Goal: Task Accomplishment & Management: Manage account settings

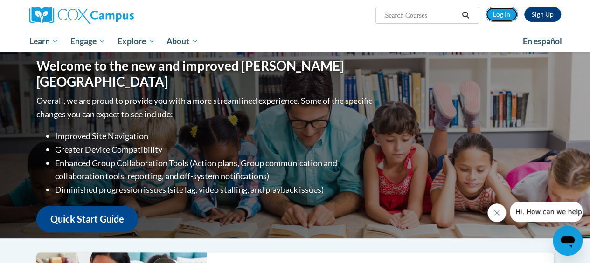
click at [512, 16] on link "Log In" at bounding box center [501, 14] width 32 height 15
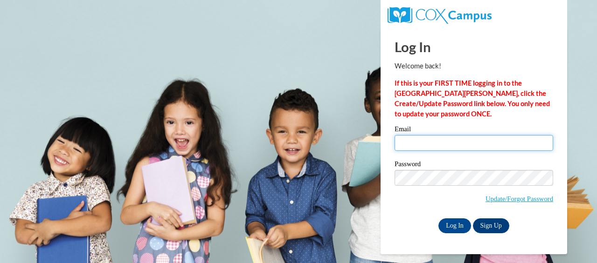
click at [440, 144] on input "Email" at bounding box center [473, 143] width 158 height 16
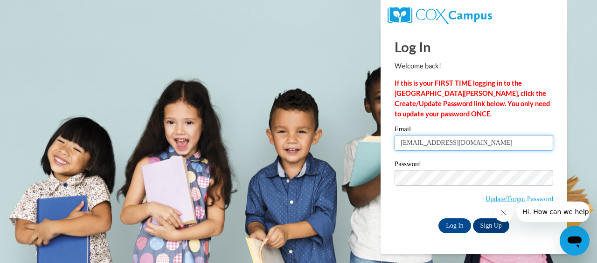
drag, startPoint x: 503, startPoint y: 142, endPoint x: 428, endPoint y: 140, distance: 75.5
click at [428, 140] on input "ybraam@DDSCGOOLS.ORG" at bounding box center [473, 143] width 158 height 16
type input "ybraam@ddschools.org"
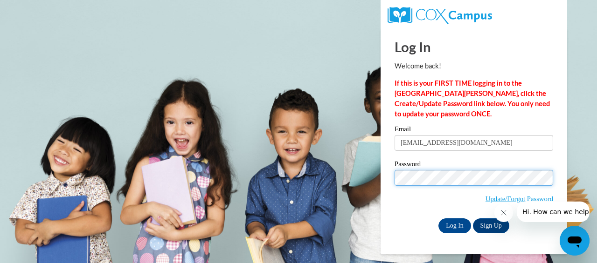
click at [438, 219] on input "Log In" at bounding box center [454, 226] width 33 height 15
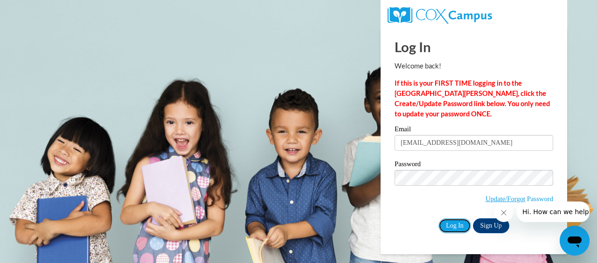
click at [444, 229] on input "Log In" at bounding box center [454, 226] width 33 height 15
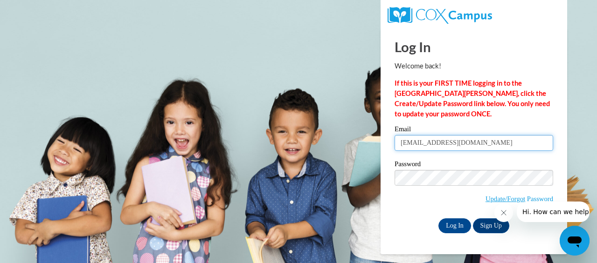
click at [483, 144] on input "ybraam@ddschools.org" at bounding box center [473, 143] width 158 height 16
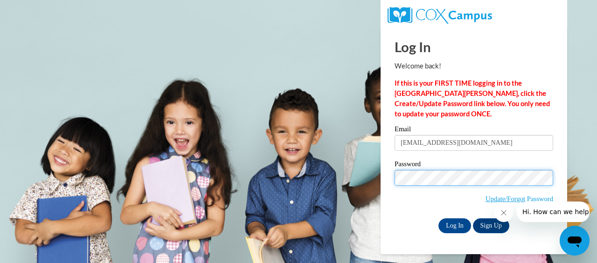
click at [389, 171] on div "Please enter your email! Please enter your password! Email ybraam@ddschools.org…" at bounding box center [473, 179] width 172 height 107
click at [438, 219] on input "Log In" at bounding box center [454, 226] width 33 height 15
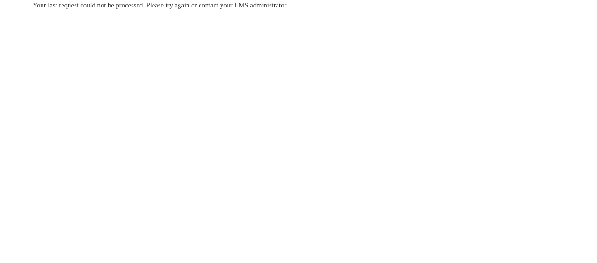
click at [83, 5] on span "Your last request could not be processed. Please try again or contact your LMS …" at bounding box center [160, 4] width 255 height 7
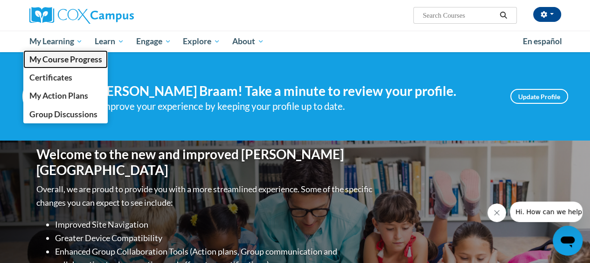
click at [61, 57] on span "My Course Progress" at bounding box center [65, 60] width 73 height 10
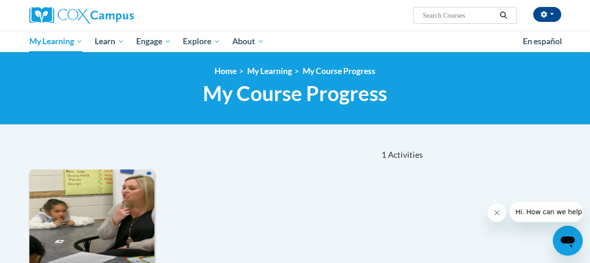
scroll to position [93, 0]
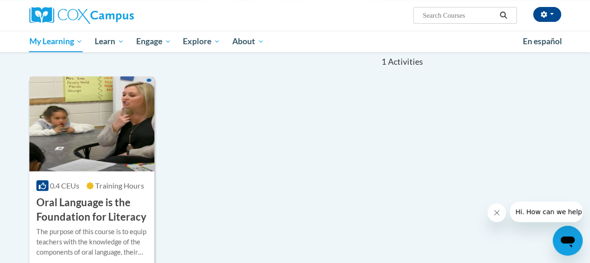
click at [102, 155] on img at bounding box center [91, 123] width 125 height 95
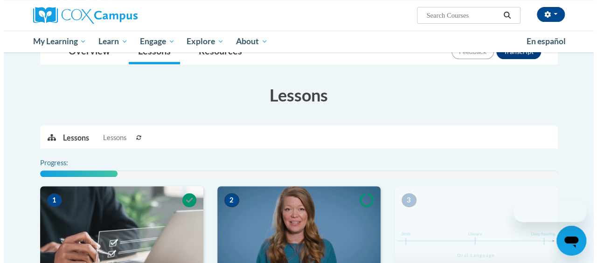
scroll to position [233, 0]
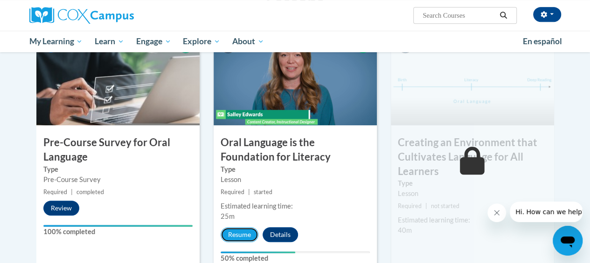
click at [246, 230] on button "Resume" at bounding box center [239, 234] width 38 height 15
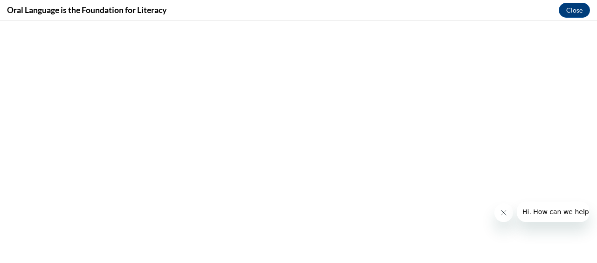
click at [498, 210] on button "Close message from company" at bounding box center [503, 213] width 19 height 19
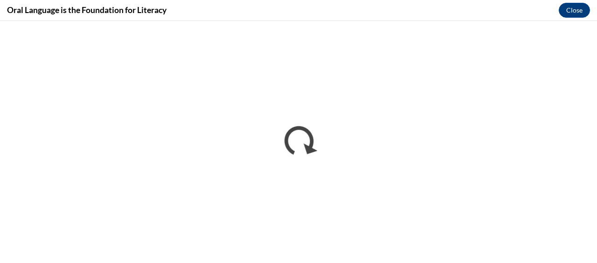
scroll to position [0, 0]
